Goal: Task Accomplishment & Management: Use online tool/utility

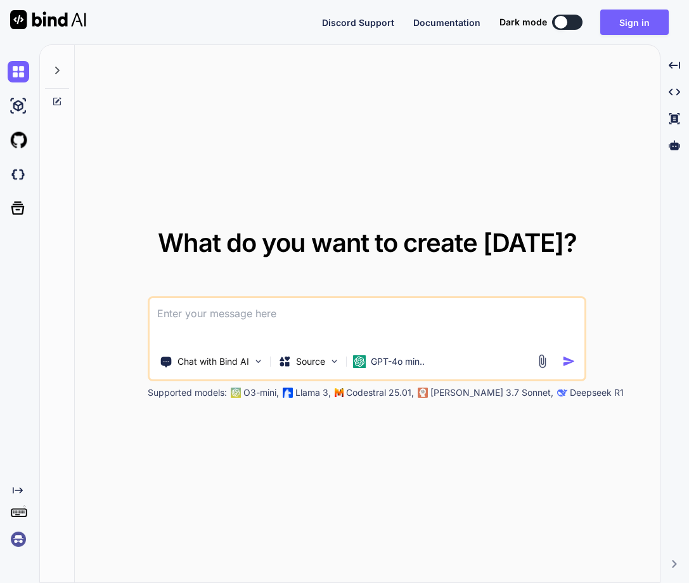
click at [20, 538] on img at bounding box center [19, 539] width 22 height 22
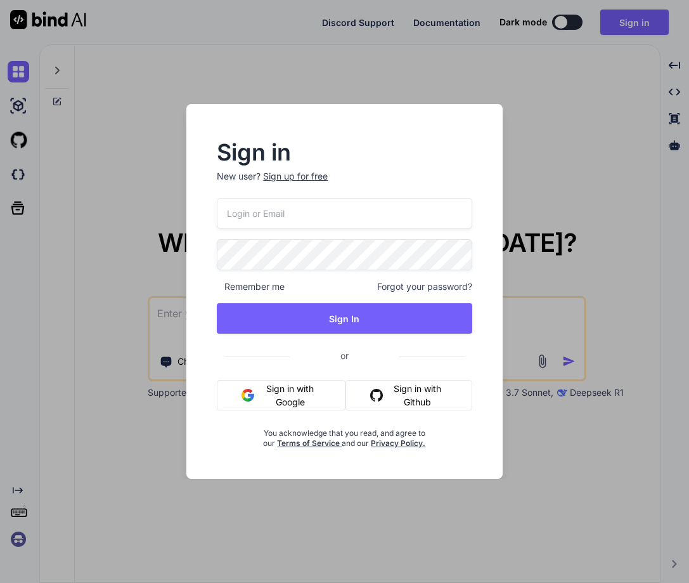
click at [275, 215] on input "email" at bounding box center [344, 213] width 255 height 31
paste input "[EMAIL_ADDRESS][DOMAIN_NAME]"
type input "[EMAIL_ADDRESS][DOMAIN_NAME]"
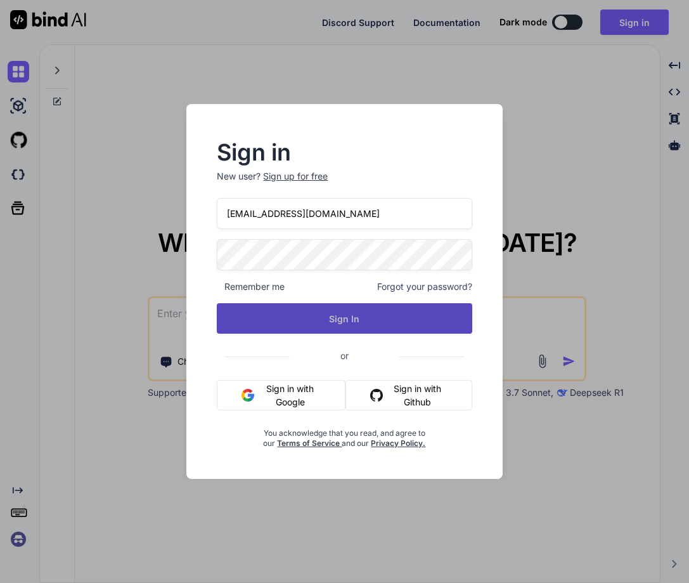
click at [412, 316] on button "Sign In" at bounding box center [344, 318] width 255 height 30
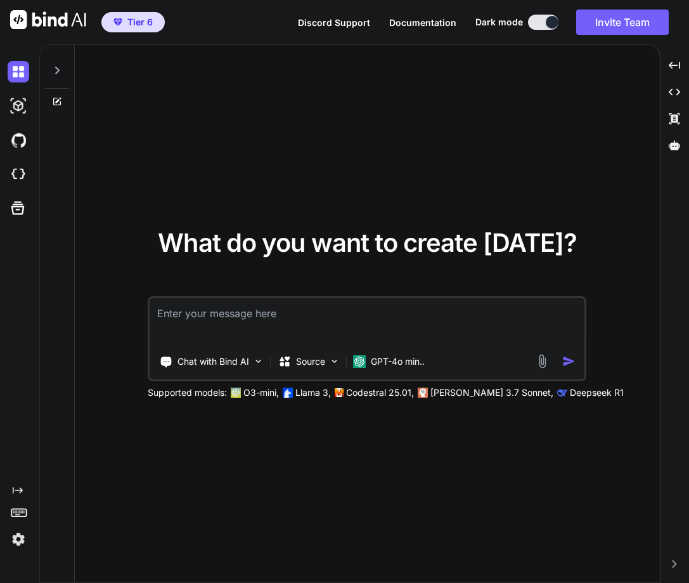
click at [609, 145] on div "What do you want to create [DATE]? Chat with Bind AI Source GPT-4o min.. Suppor…" at bounding box center [367, 314] width 585 height 538
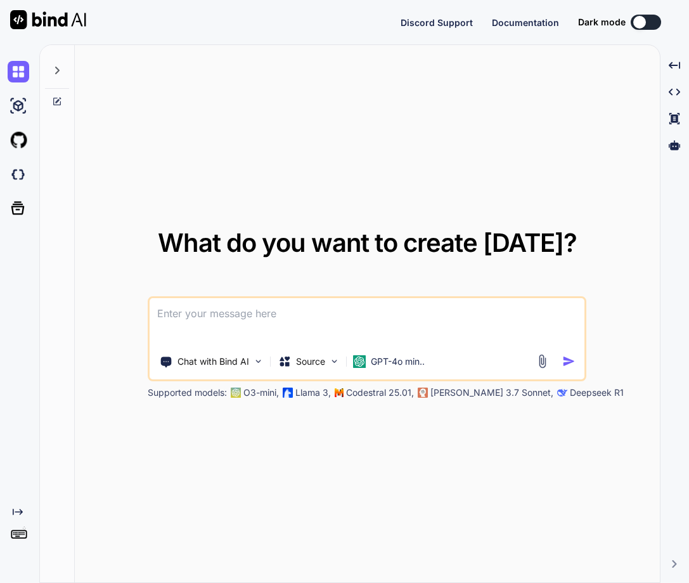
type textarea "x"
